Goal: Information Seeking & Learning: Learn about a topic

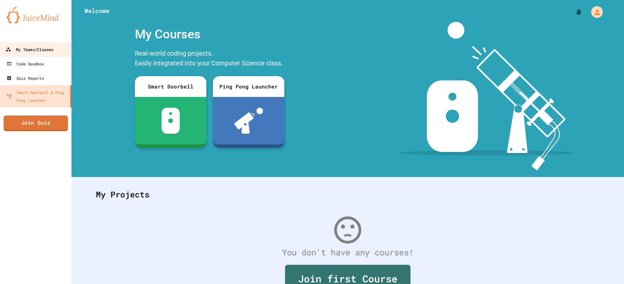
click at [30, 49] on div "My Teams/Classes" at bounding box center [30, 50] width 48 height 8
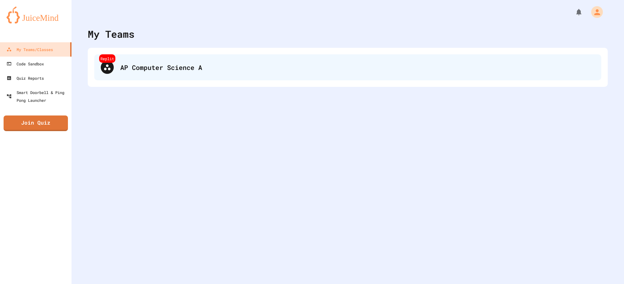
click at [245, 73] on div "Replit AP Computer Science A" at bounding box center [347, 67] width 507 height 26
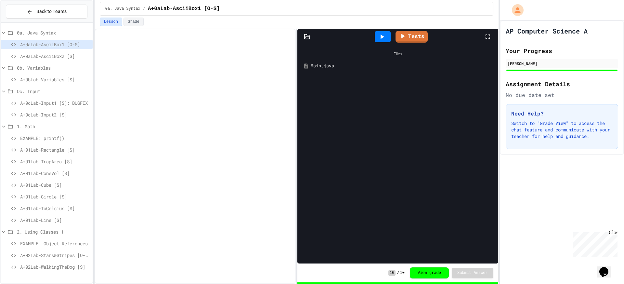
click at [59, 198] on span "A+01Lab-Circle [S]" at bounding box center [55, 196] width 70 height 7
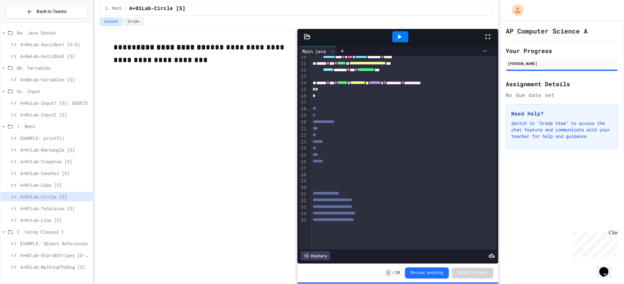
scroll to position [65, 0]
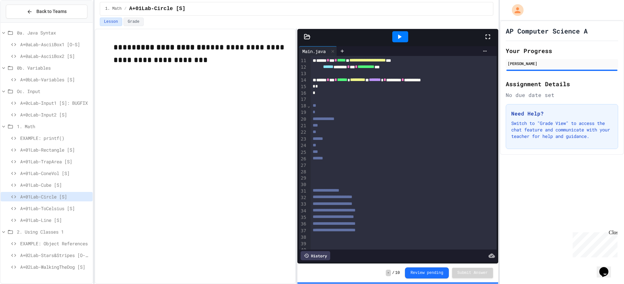
click at [394, 41] on div at bounding box center [400, 36] width 16 height 11
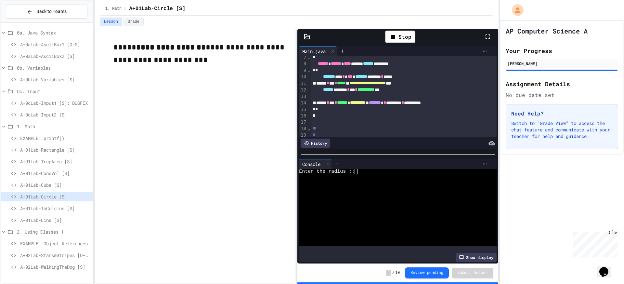
scroll to position [0, 0]
